Goal: Information Seeking & Learning: Learn about a topic

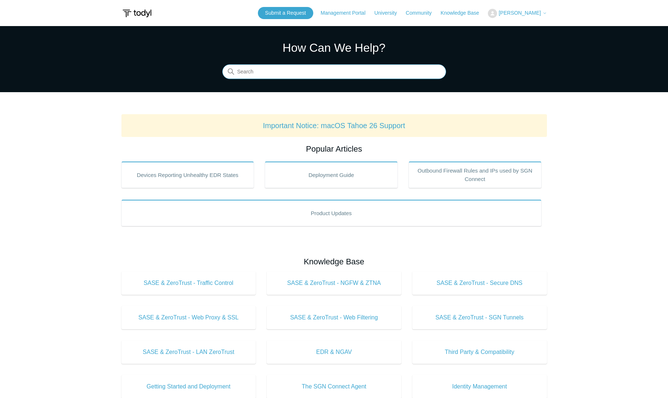
click at [305, 72] on input "Search" at bounding box center [334, 72] width 224 height 15
type input "soar"
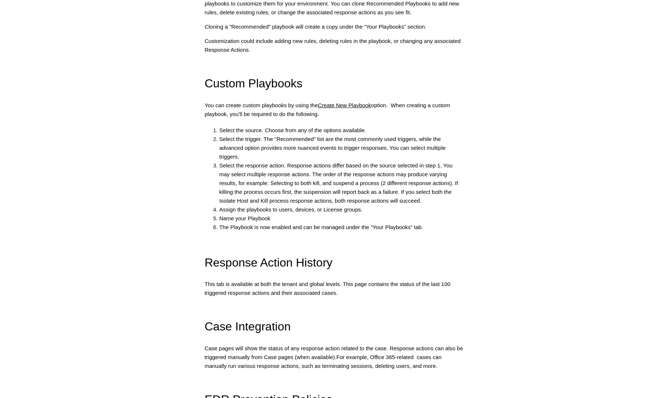
scroll to position [661, 0]
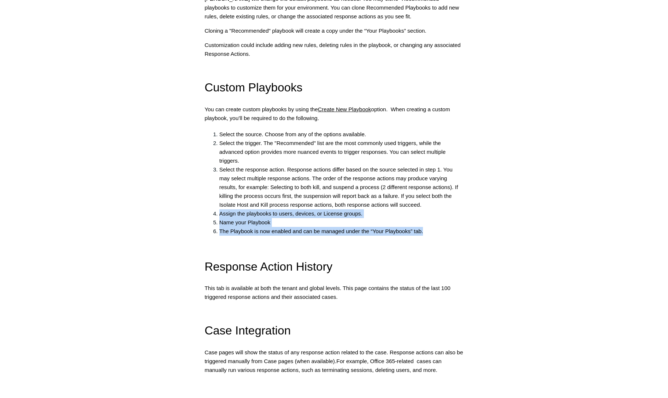
drag, startPoint x: 219, startPoint y: 215, endPoint x: 434, endPoint y: 229, distance: 215.5
click at [434, 229] on ol "Select the source. Choose from any of the options available. Select the trigger…" at bounding box center [338, 183] width 252 height 106
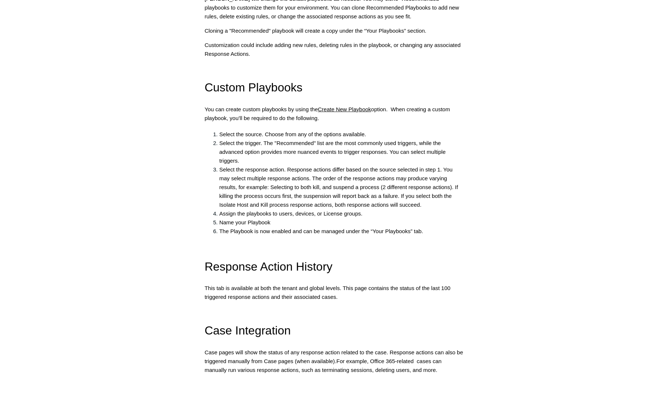
drag, startPoint x: 434, startPoint y: 229, endPoint x: 465, endPoint y: 250, distance: 37.9
click at [465, 250] on article "SOAR: Playbooks and Response Actions Follow Not yet followed by anyone What are…" at bounding box center [334, 145] width 281 height 1478
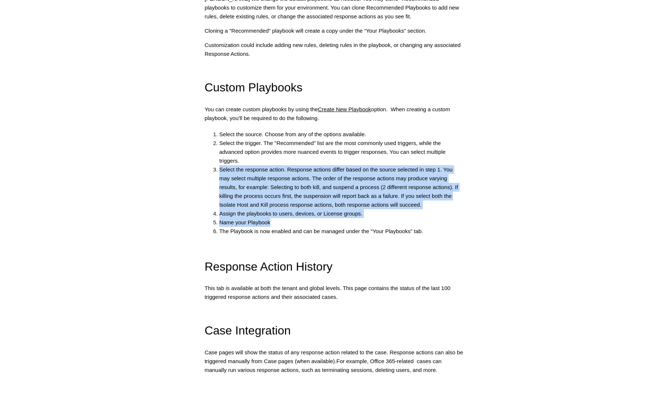
drag, startPoint x: 335, startPoint y: 225, endPoint x: 210, endPoint y: 169, distance: 137.2
click at [210, 169] on div "What are Playbooks? Playbooks are collections of detection rules, that when tri…" at bounding box center [334, 41] width 259 height 1169
click at [504, 201] on div "Articles in this section Product Updates Pricing and Packaging ACL Update Packa…" at bounding box center [334, 145] width 426 height 1478
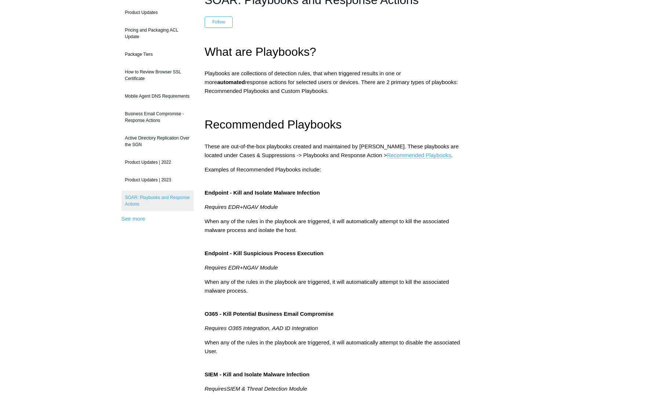
scroll to position [73, 0]
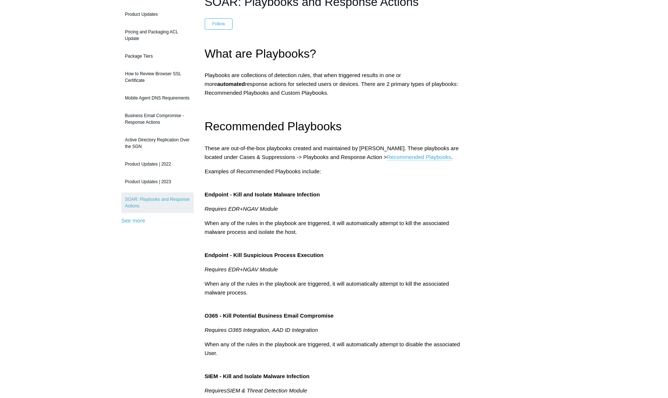
drag, startPoint x: 206, startPoint y: 52, endPoint x: 208, endPoint y: 56, distance: 4.1
click at [208, 56] on span "What are Playbooks?" at bounding box center [261, 53] width 112 height 13
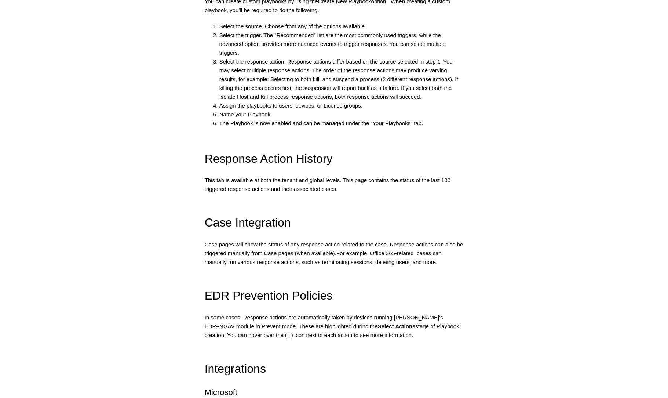
scroll to position [771, 0]
